Goal: Transaction & Acquisition: Subscribe to service/newsletter

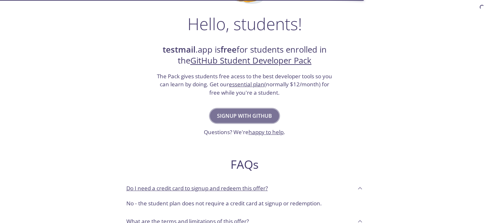
click at [242, 122] on button "Signup with GitHub" at bounding box center [244, 116] width 69 height 14
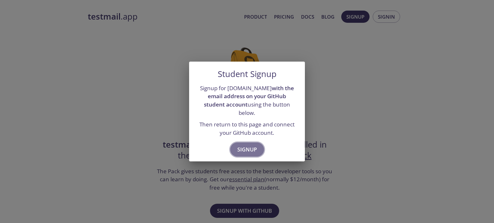
click at [247, 148] on span "Signup" at bounding box center [247, 149] width 20 height 9
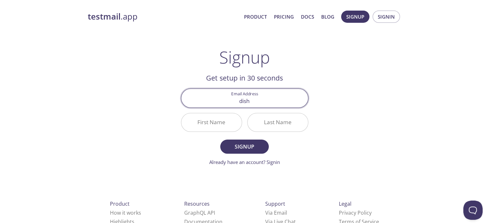
type input "[EMAIL_ADDRESS][DOMAIN_NAME]"
click at [219, 123] on input "First Name" at bounding box center [211, 122] width 60 height 18
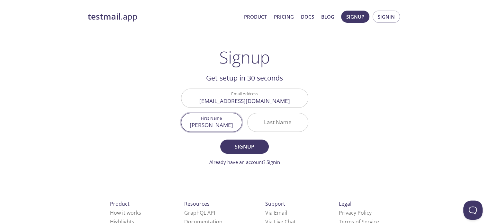
type input "[PERSON_NAME]"
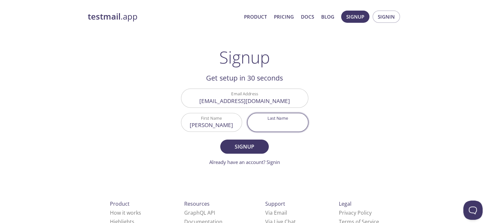
click at [270, 123] on input "Last Name" at bounding box center [278, 122] width 60 height 18
type input "r"
type input "R"
type input "[PERSON_NAME]"
click at [248, 147] on span "Signup" at bounding box center [244, 146] width 34 height 9
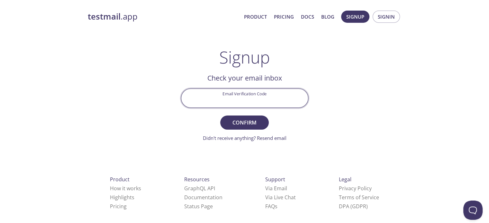
click at [273, 100] on input "Email Verification Code" at bounding box center [244, 98] width 127 height 18
paste input "YJ3YJXW"
type input "YJ3YJXW"
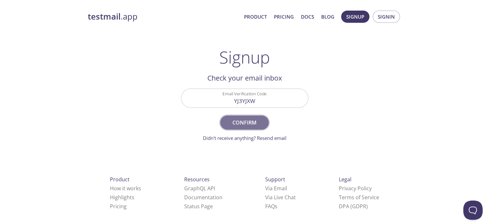
click at [249, 116] on button "Confirm" at bounding box center [244, 123] width 48 height 14
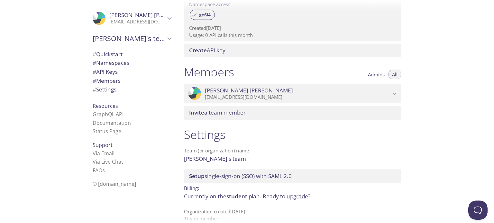
scroll to position [234, 0]
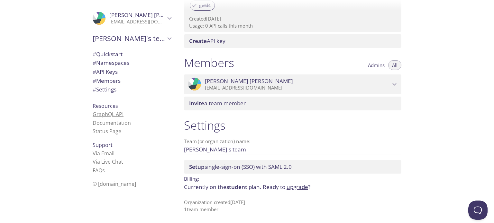
click at [106, 112] on link "GraphQL API" at bounding box center [108, 114] width 31 height 7
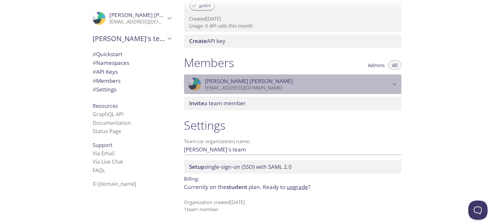
click at [311, 94] on div ".cls-1 { fill: #6d5ca8; } .cls-2 { fill: #3fc191; } .cls-3 { fill: #3b4752; } .…" at bounding box center [292, 85] width 217 height 20
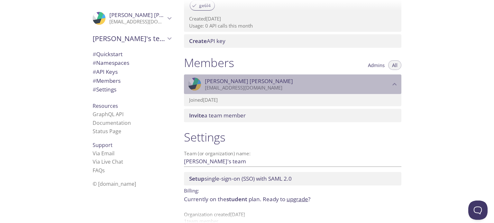
click at [311, 94] on div ".cls-1 { fill: #6d5ca8; } .cls-2 { fill: #3fc191; } .cls-3 { fill: #3b4752; } .…" at bounding box center [292, 85] width 217 height 20
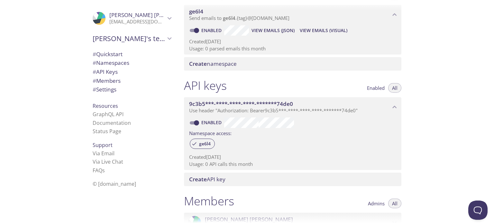
scroll to position [96, 0]
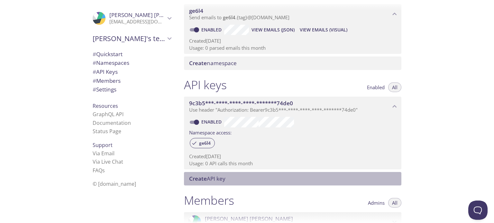
click at [216, 177] on span "Create API key" at bounding box center [207, 178] width 36 height 7
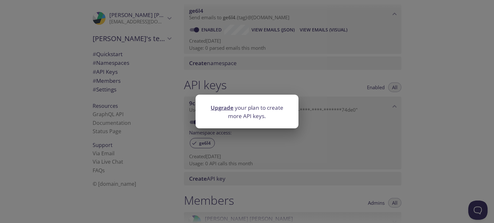
click at [255, 154] on div "Upgrade your plan to create more API keys." at bounding box center [247, 111] width 494 height 223
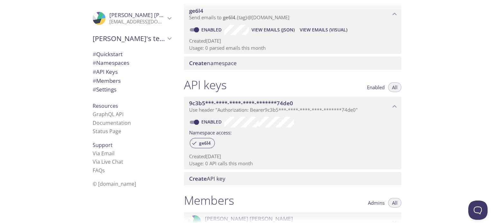
scroll to position [0, 0]
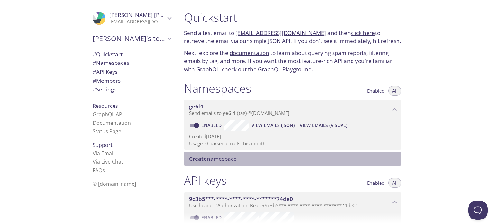
click at [255, 154] on div "Create namespace" at bounding box center [292, 159] width 217 height 14
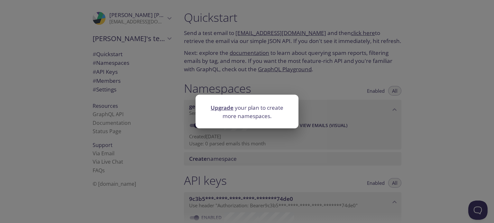
click at [259, 149] on div "Upgrade your plan to create more namespaces." at bounding box center [247, 111] width 494 height 223
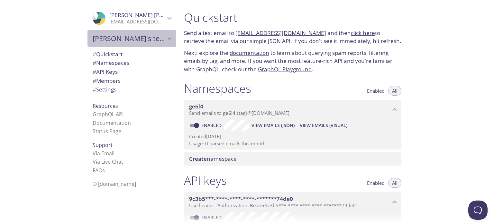
click at [152, 37] on span "[PERSON_NAME]'s team" at bounding box center [129, 38] width 73 height 9
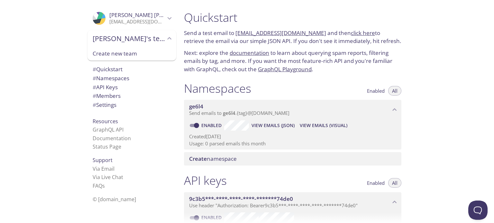
drag, startPoint x: 152, startPoint y: 37, endPoint x: 122, endPoint y: 55, distance: 34.9
click at [122, 55] on div "[PERSON_NAME]'s team Create new team" at bounding box center [131, 45] width 89 height 31
click at [122, 55] on span "Create new team" at bounding box center [132, 54] width 78 height 8
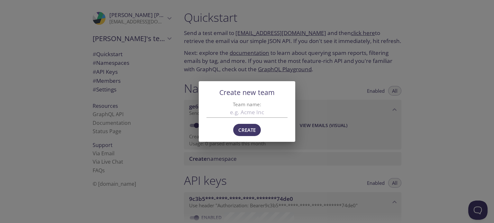
click at [357, 80] on div "Create new team Team name: Create" at bounding box center [247, 111] width 494 height 223
